Goal: Obtain resource: Download file/media

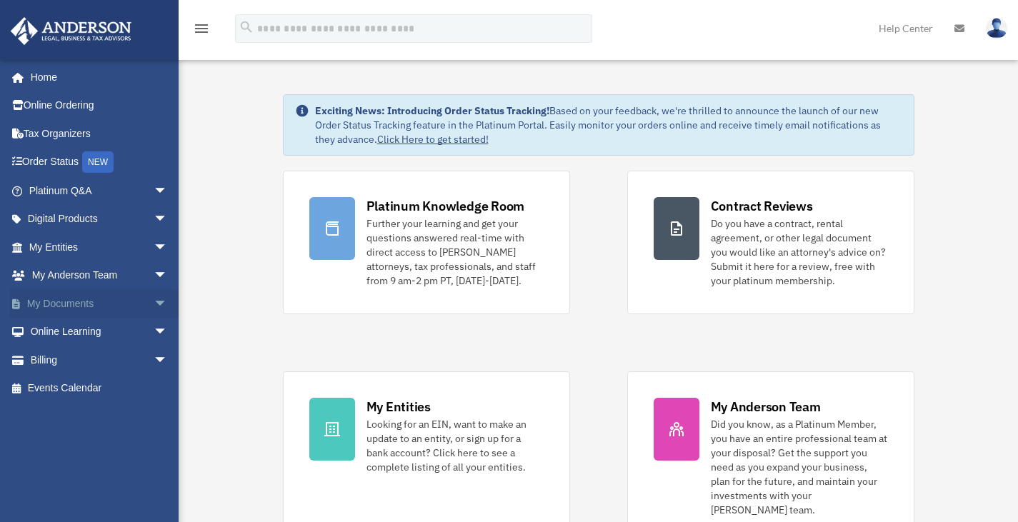
click at [154, 301] on span "arrow_drop_down" at bounding box center [168, 303] width 29 height 29
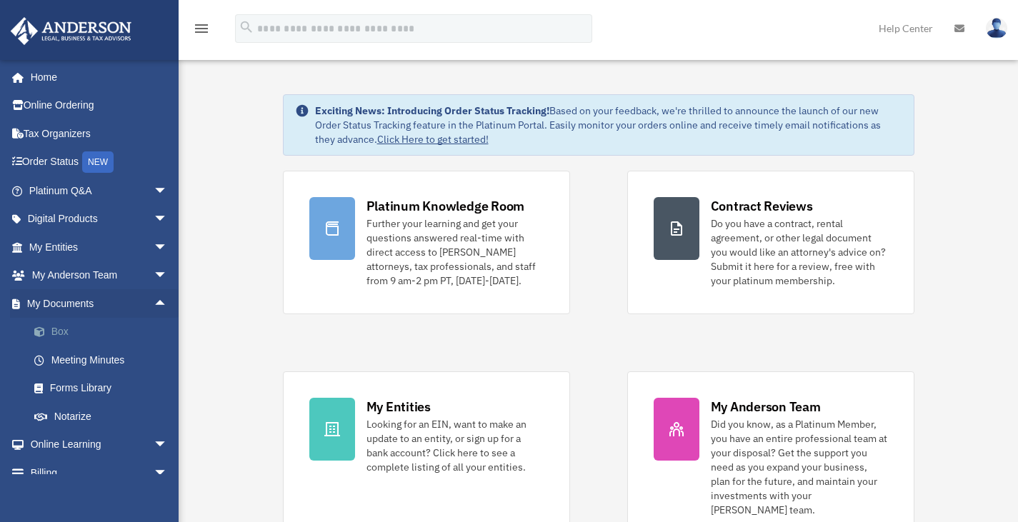
click at [60, 329] on link "Box" at bounding box center [104, 332] width 169 height 29
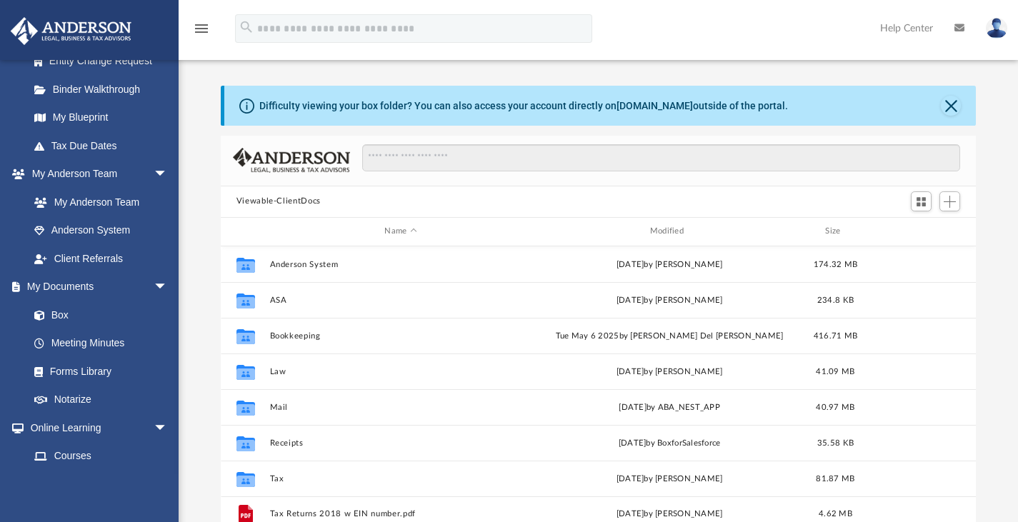
scroll to position [273, 0]
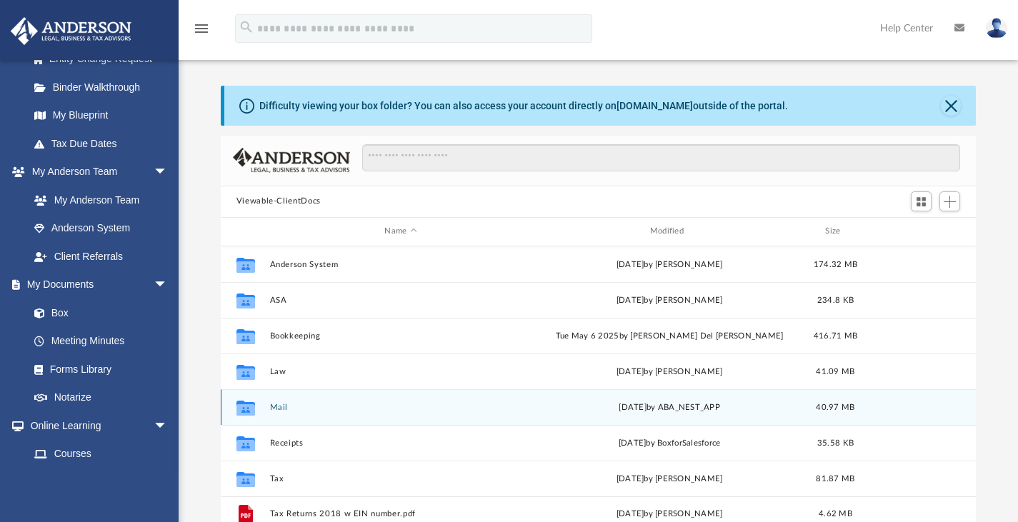
click at [282, 411] on button "Mail" at bounding box center [400, 406] width 262 height 9
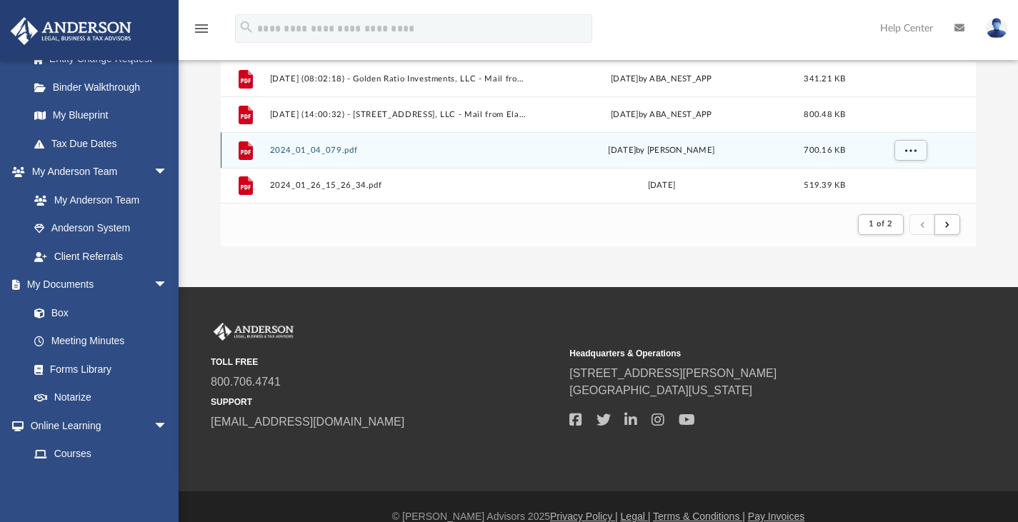
scroll to position [296, 0]
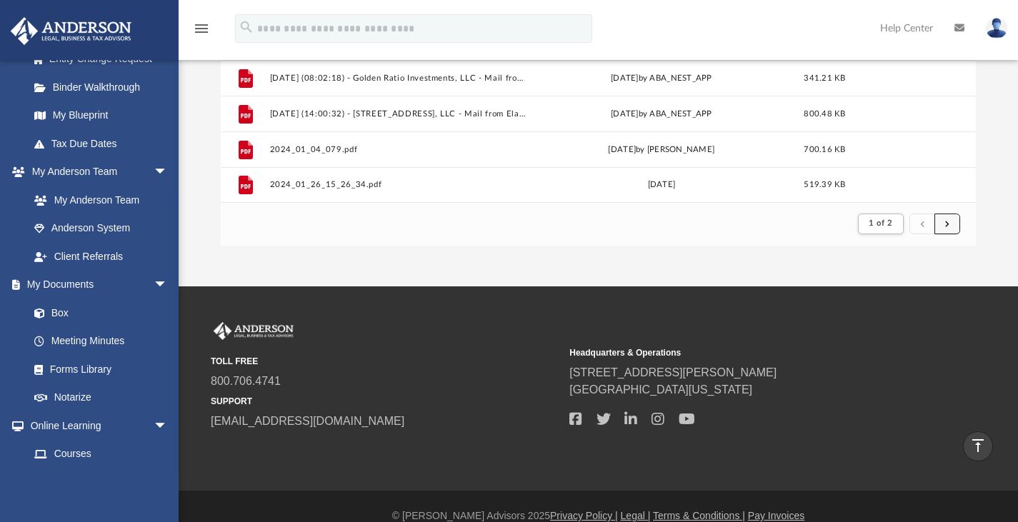
click at [947, 223] on span "submit" at bounding box center [947, 223] width 4 height 8
click at [948, 224] on span "submit" at bounding box center [947, 223] width 4 height 8
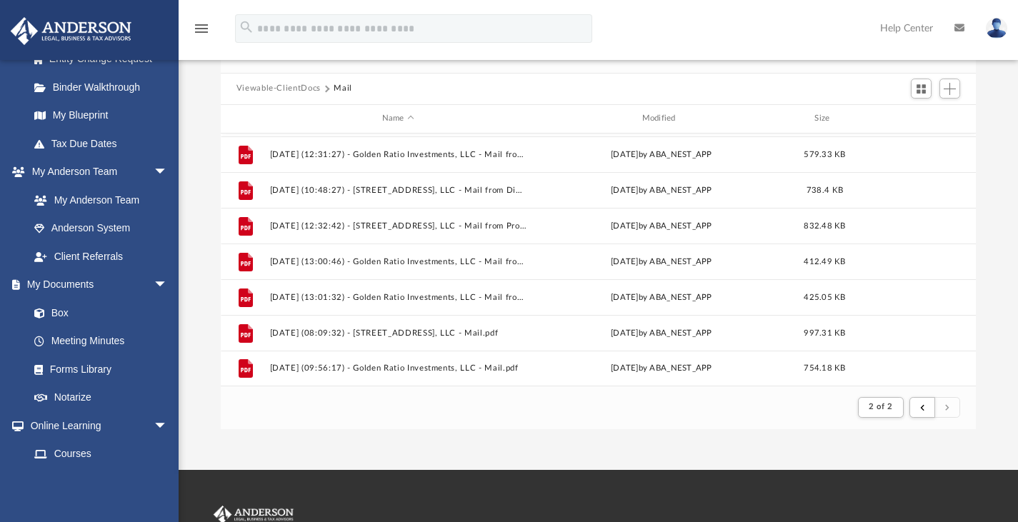
scroll to position [112, 0]
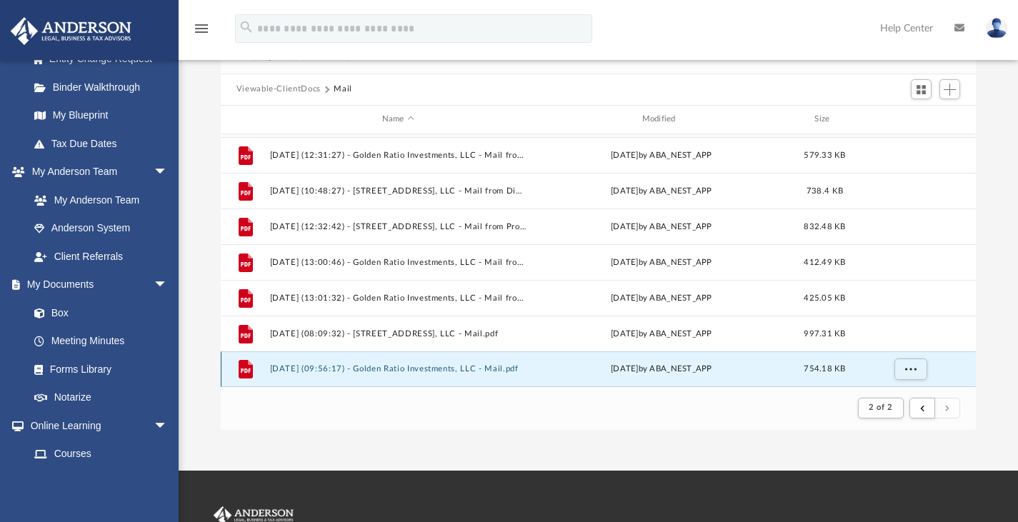
click at [412, 368] on button "2025.09.18 (09:56:17) - Golden Ratio Investments, LLC - Mail.pdf" at bounding box center [397, 368] width 257 height 9
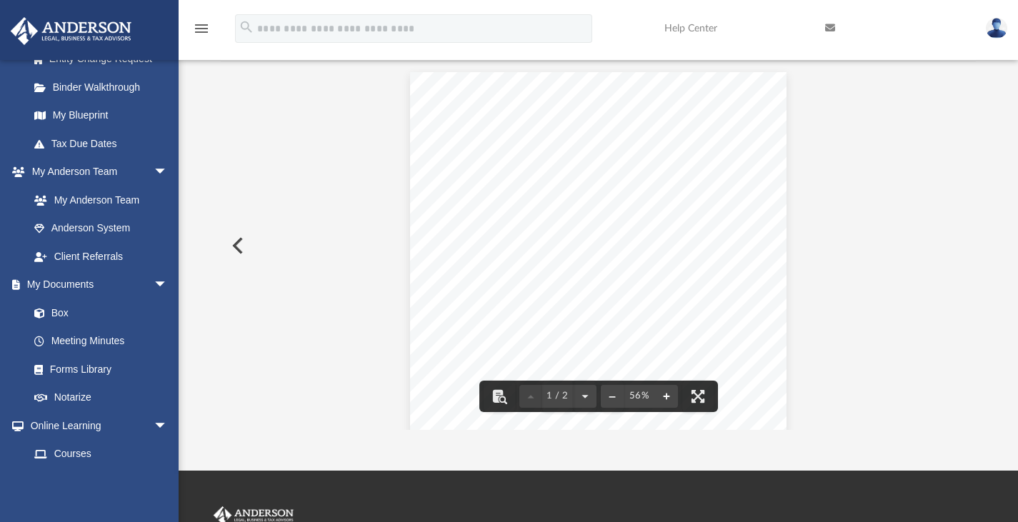
click at [667, 399] on button "File preview" at bounding box center [666, 396] width 23 height 31
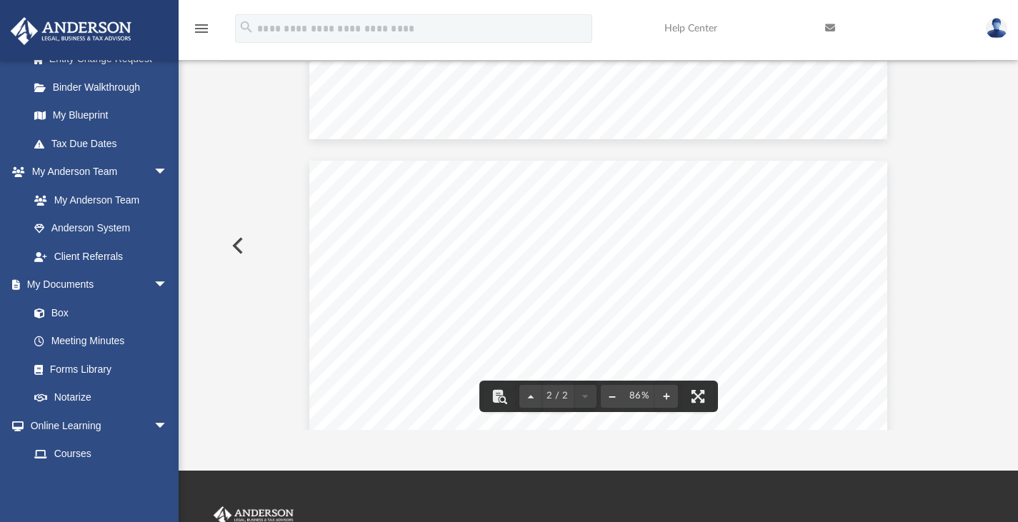
click at [609, 398] on button "File preview" at bounding box center [612, 396] width 23 height 31
click at [500, 397] on button "File preview" at bounding box center [499, 396] width 31 height 31
click at [949, 82] on button "File preview" at bounding box center [946, 78] width 24 height 24
